Goal: Find specific page/section: Find specific page/section

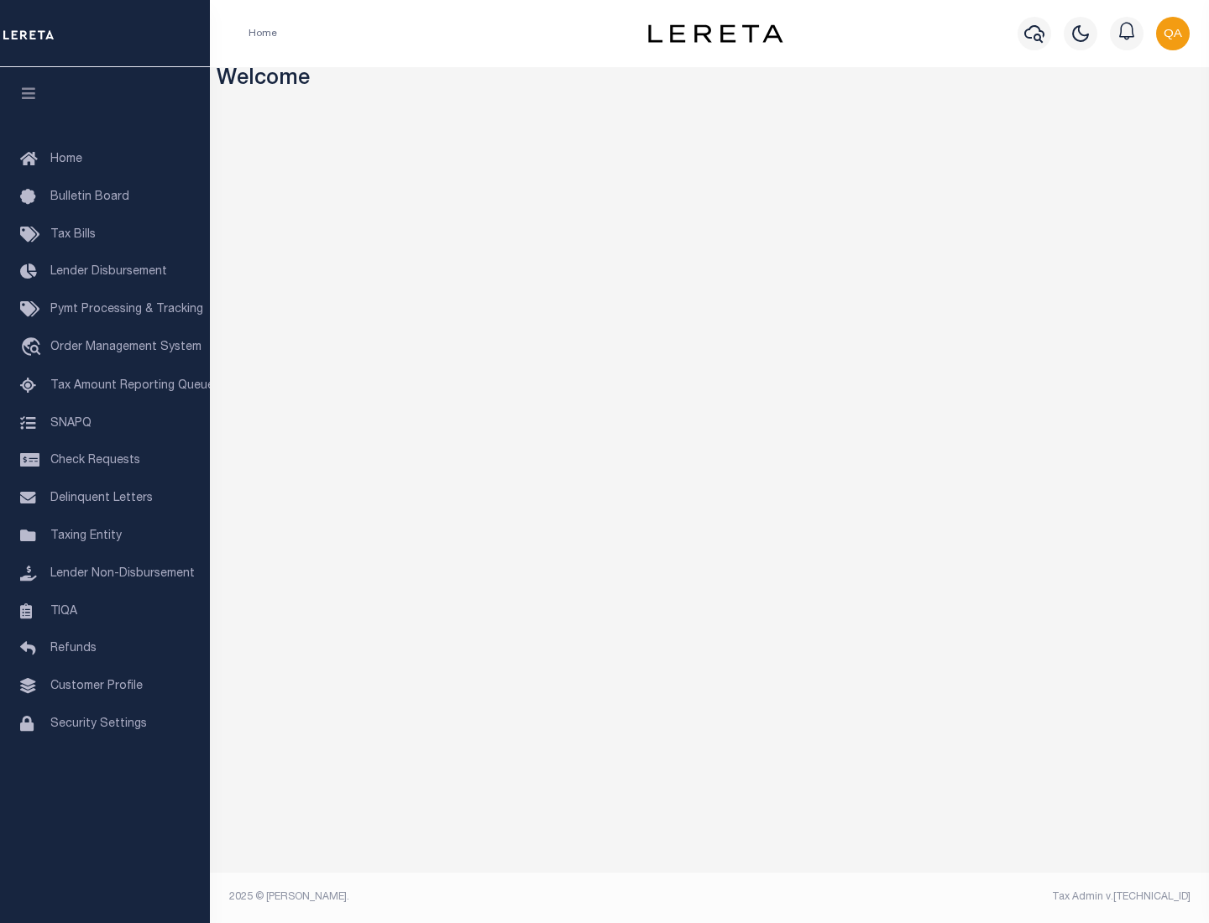
click at [105, 611] on link "TIQA" at bounding box center [105, 612] width 210 height 38
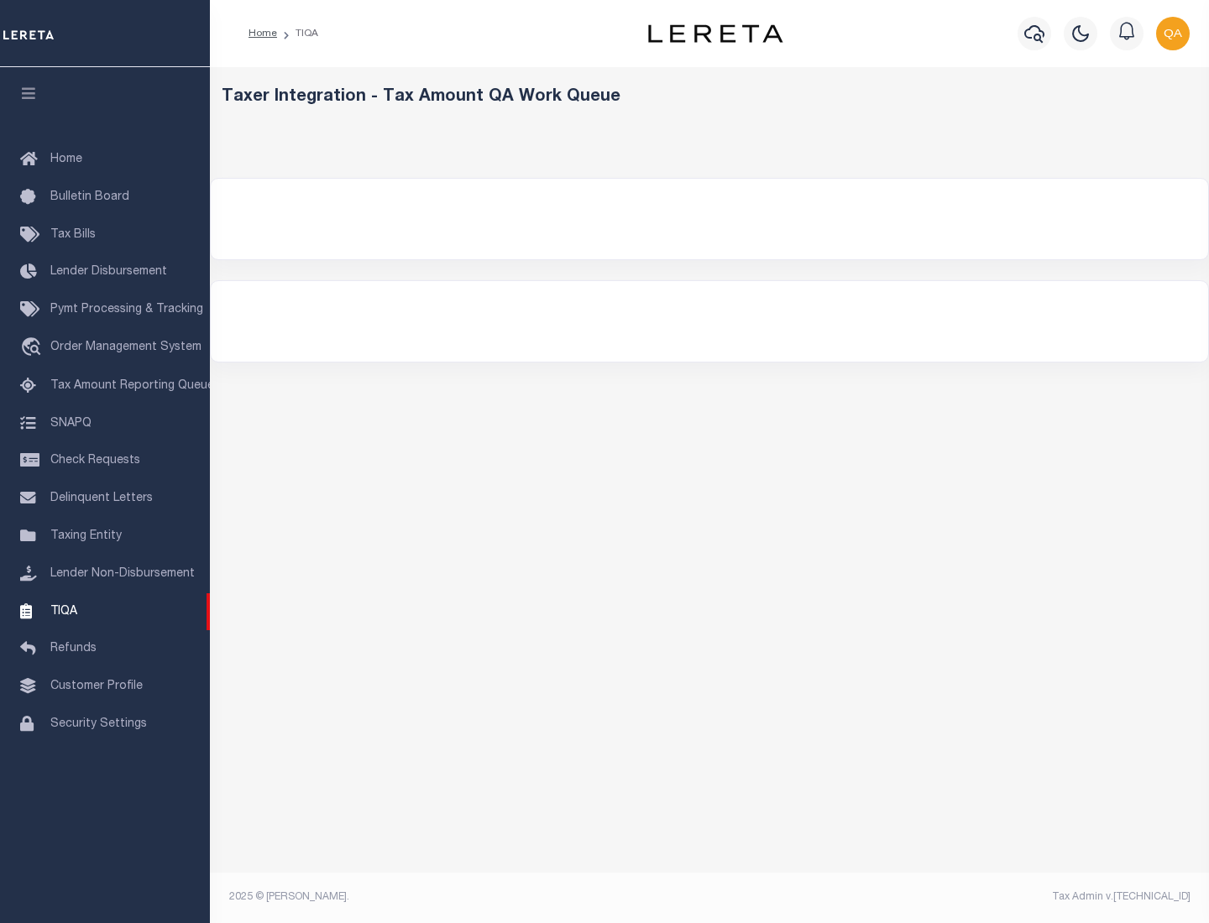
select select "200"
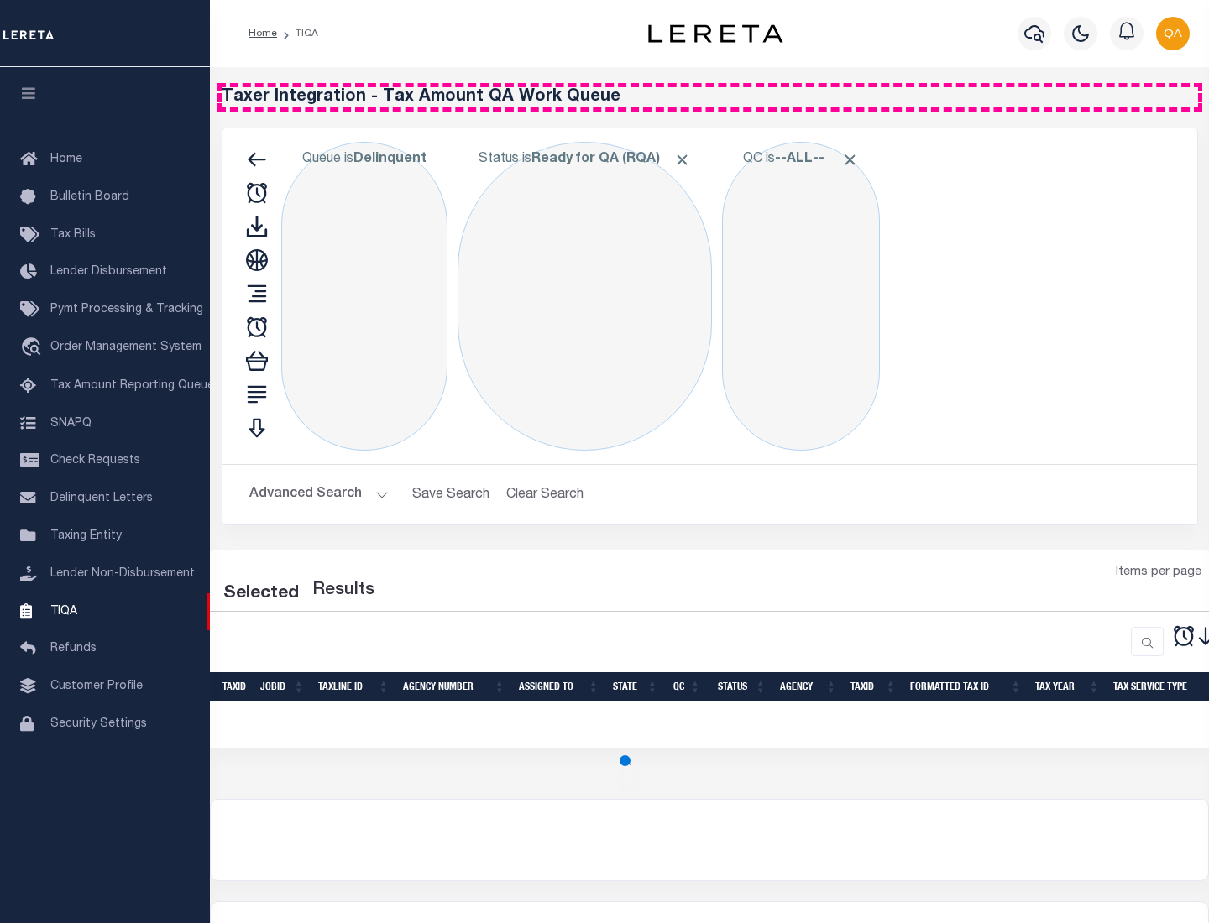
select select "200"
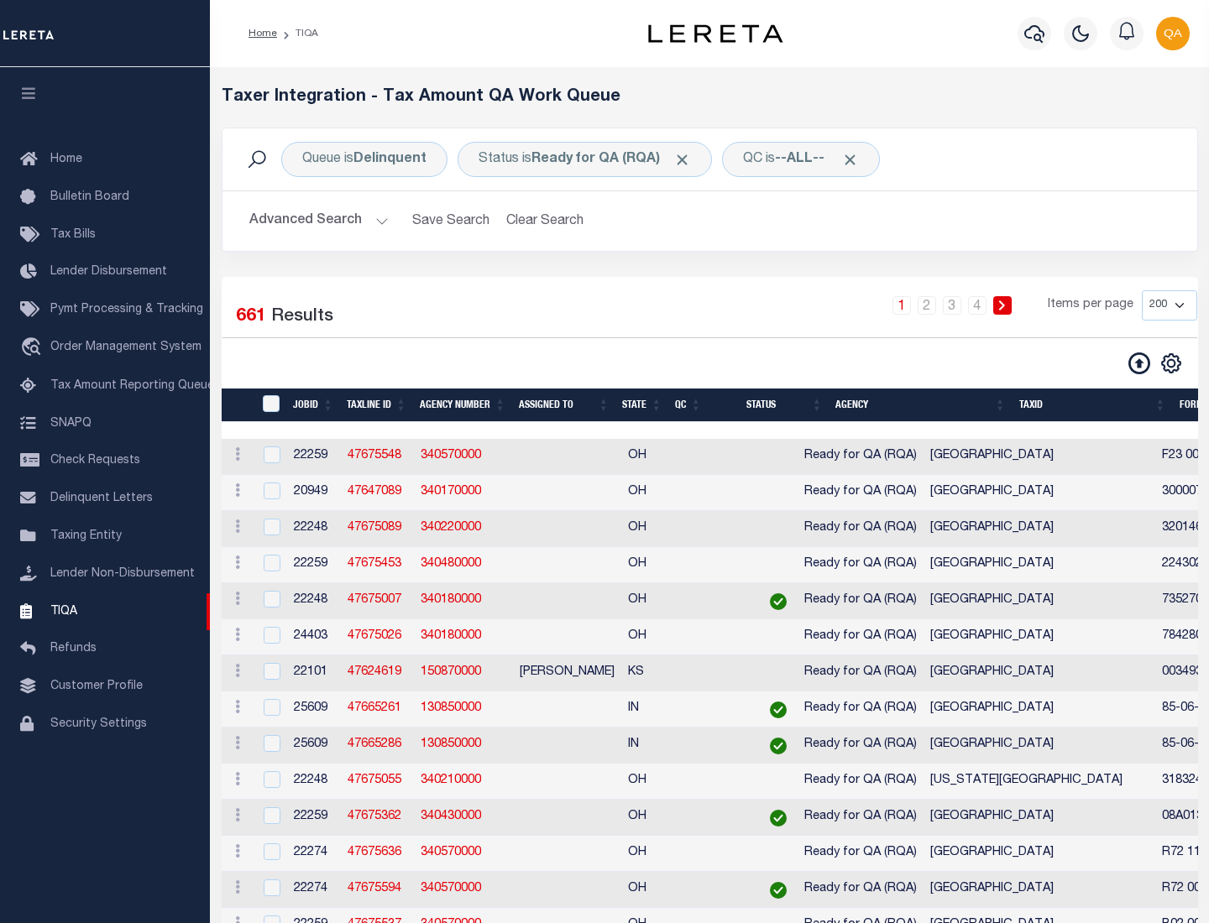
click at [687, 159] on span "Click to Remove" at bounding box center [682, 160] width 18 height 18
